Goal: Navigation & Orientation: Find specific page/section

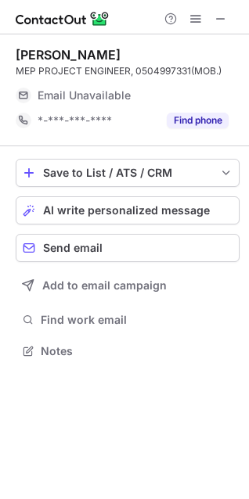
scroll to position [7, 7]
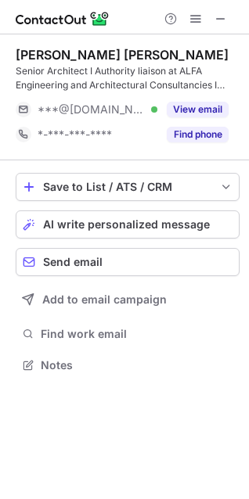
scroll to position [354, 249]
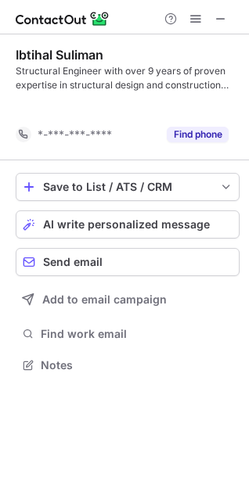
scroll to position [329, 249]
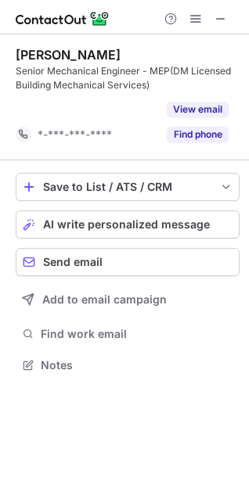
scroll to position [329, 249]
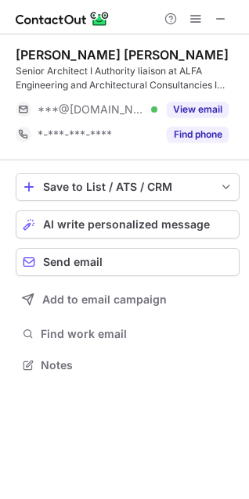
scroll to position [354, 249]
